Goal: Task Accomplishment & Management: Manage account settings

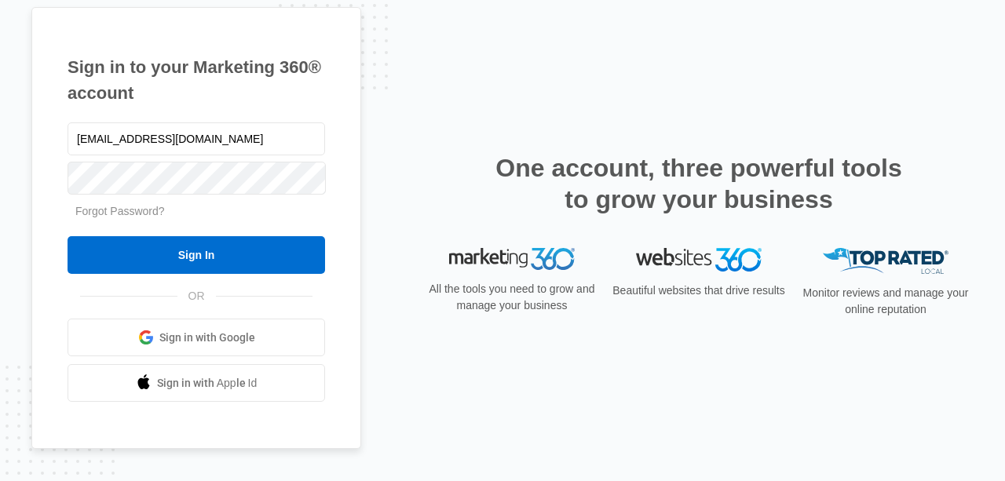
type input "[EMAIL_ADDRESS][DOMAIN_NAME]"
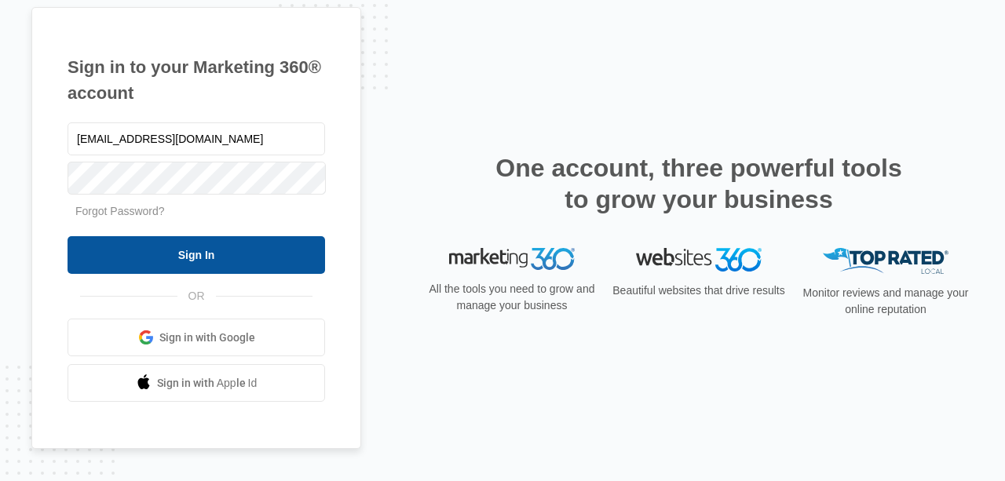
click at [150, 258] on input "Sign In" at bounding box center [197, 255] width 258 height 38
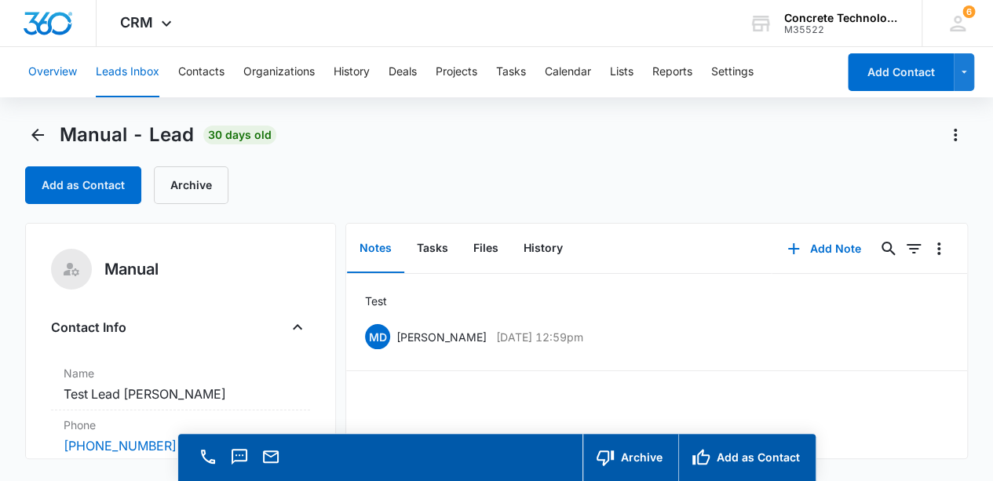
click at [58, 71] on button "Overview" at bounding box center [52, 72] width 49 height 50
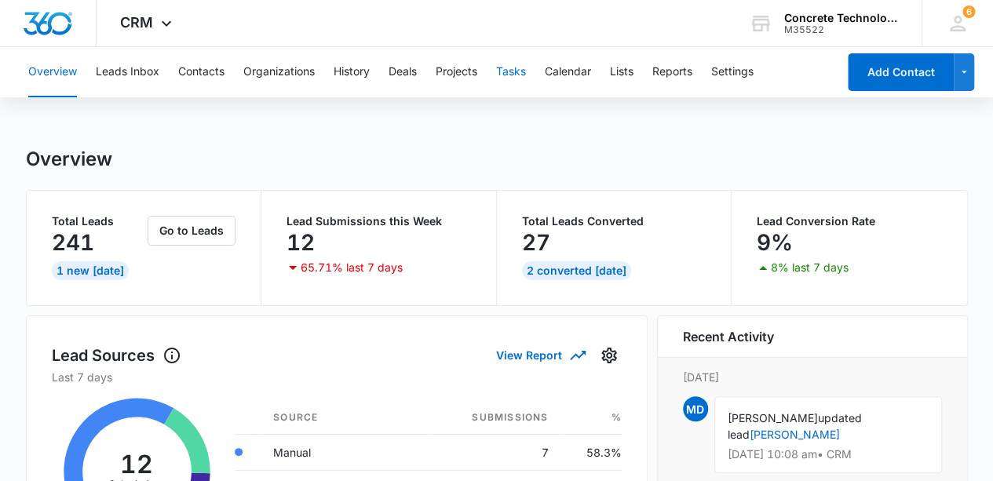
click at [514, 75] on button "Tasks" at bounding box center [511, 72] width 30 height 50
